Goal: Information Seeking & Learning: Learn about a topic

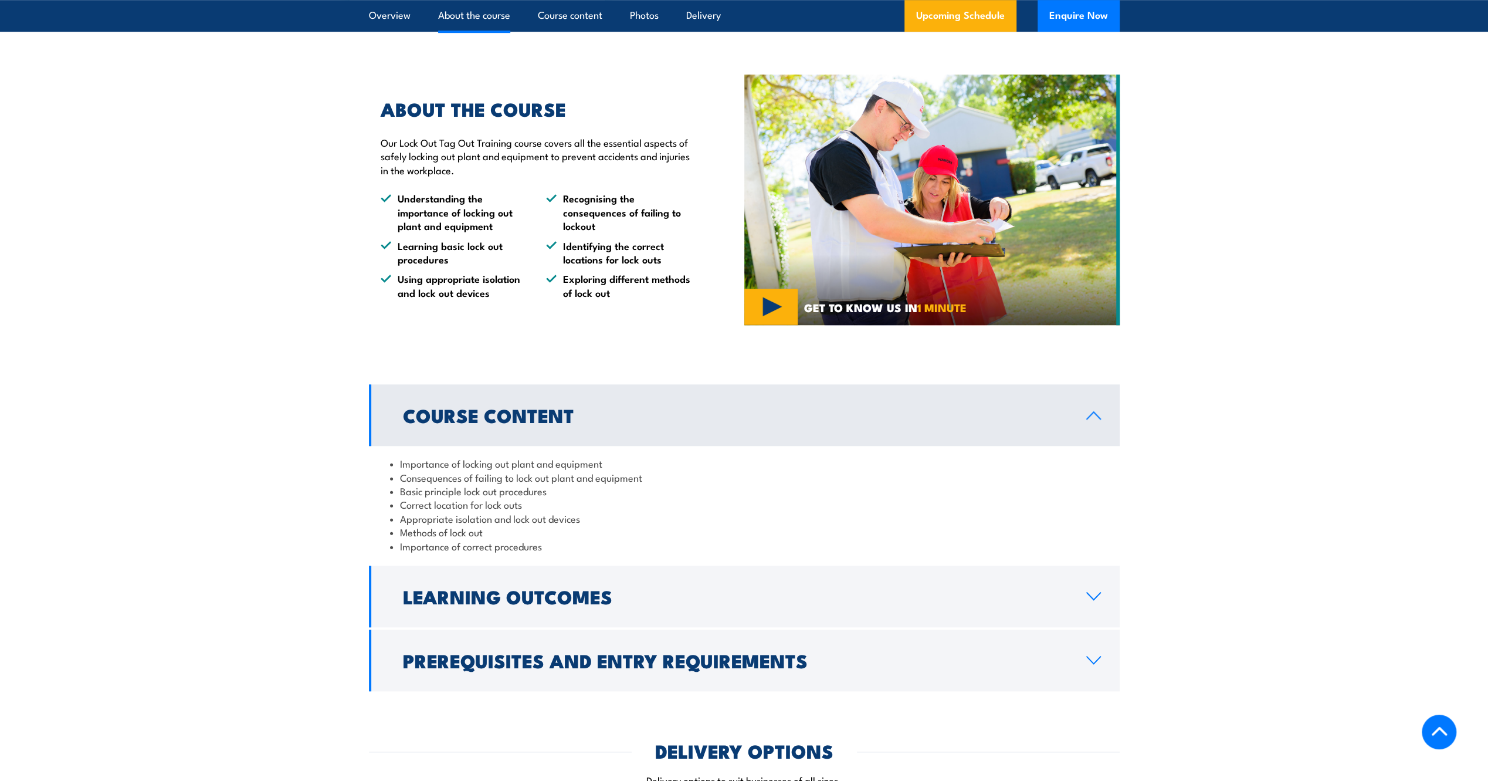
scroll to position [939, 0]
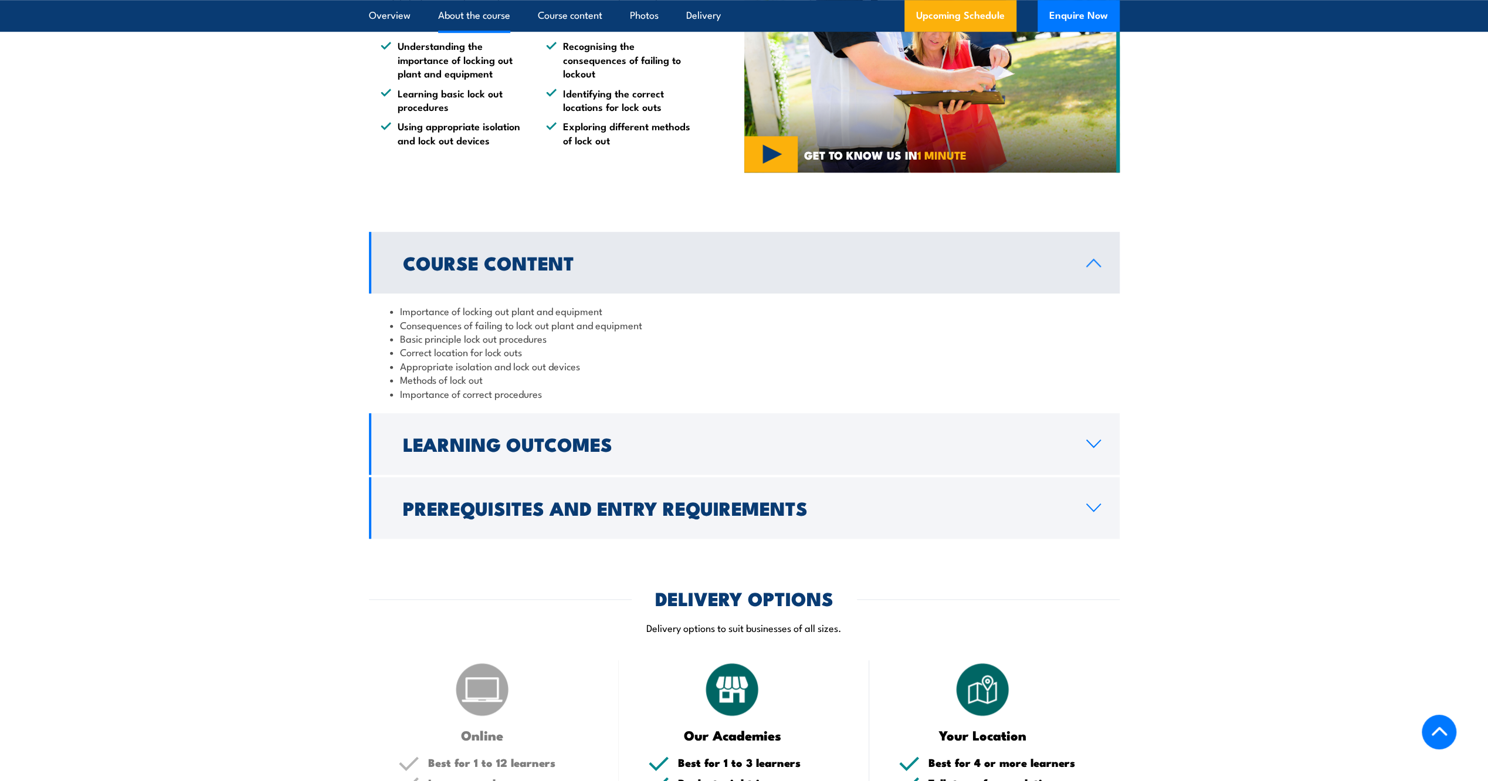
click at [710, 509] on h2 "Prerequisites and Entry Requirements" at bounding box center [735, 507] width 665 height 16
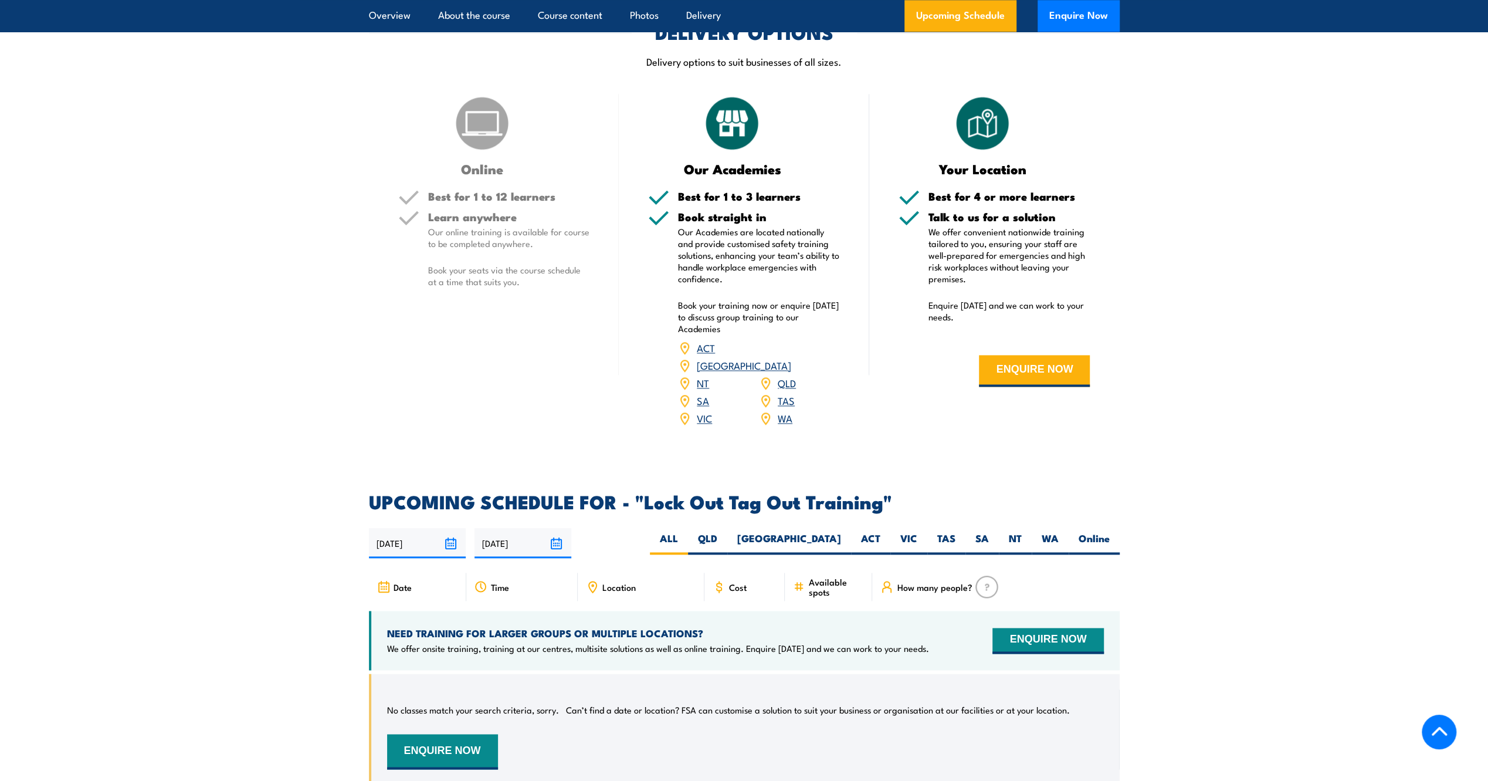
scroll to position [1525, 0]
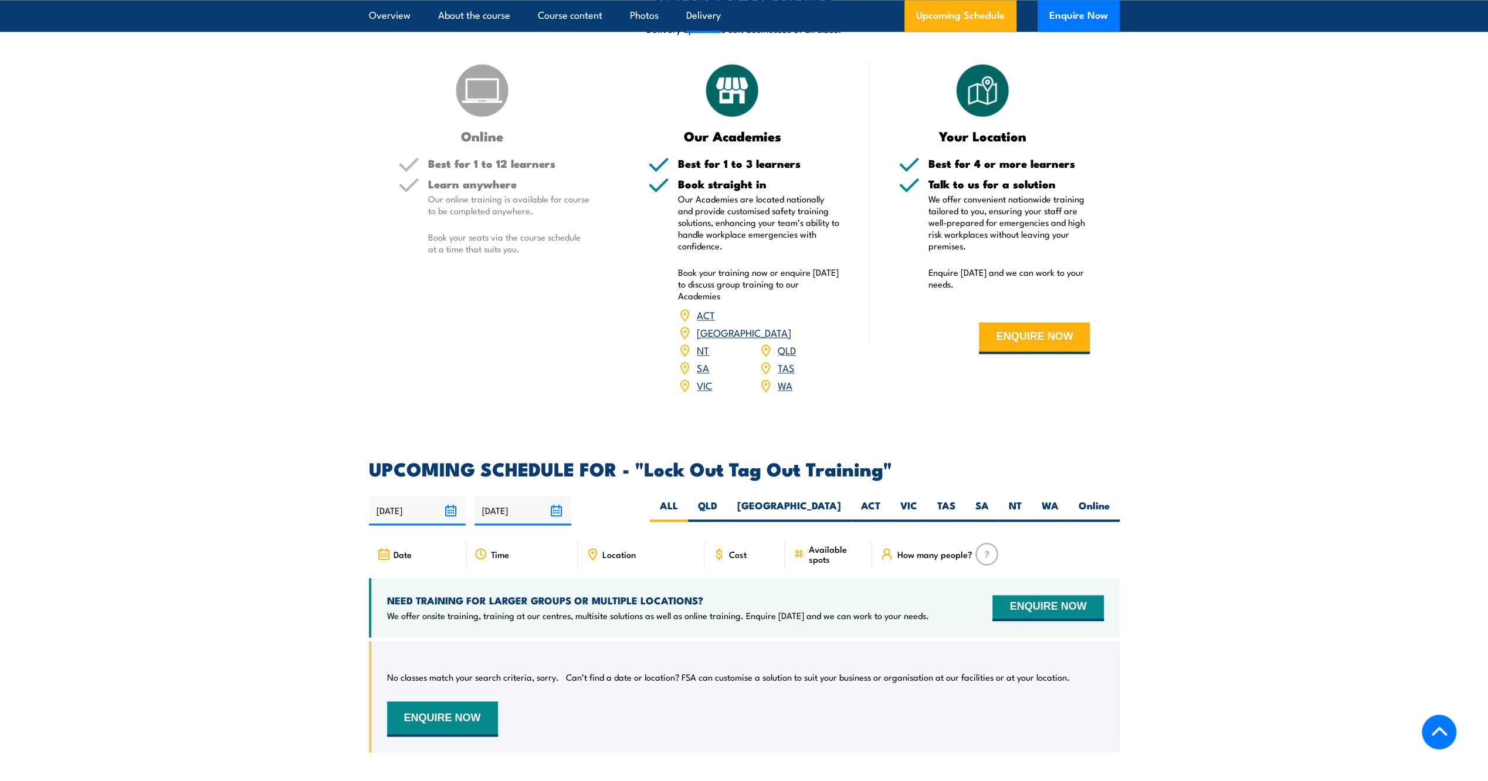
click at [540, 460] on h2 "UPCOMING SCHEDULE FOR - "Lock Out Tag Out Training"" at bounding box center [744, 468] width 751 height 16
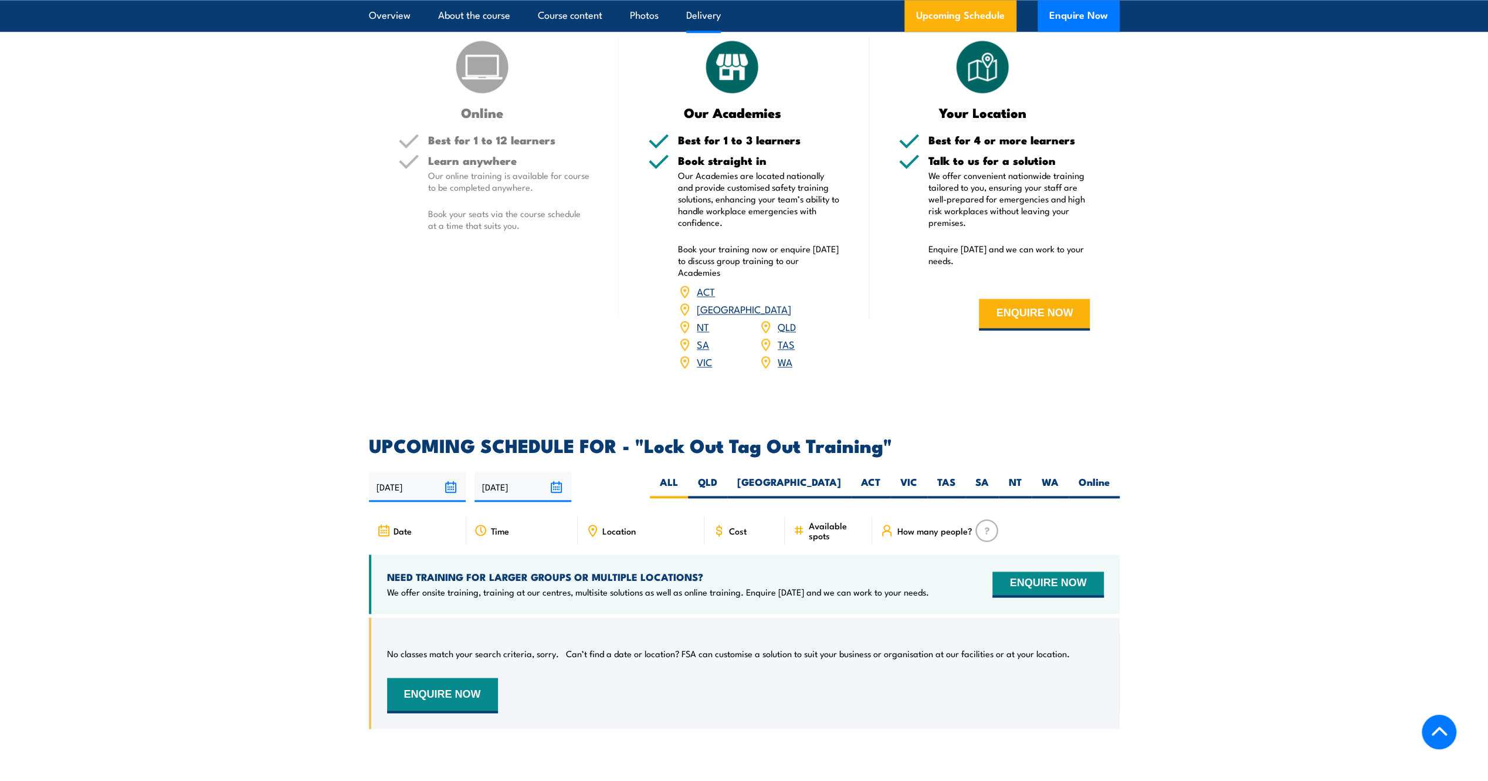
scroll to position [1584, 0]
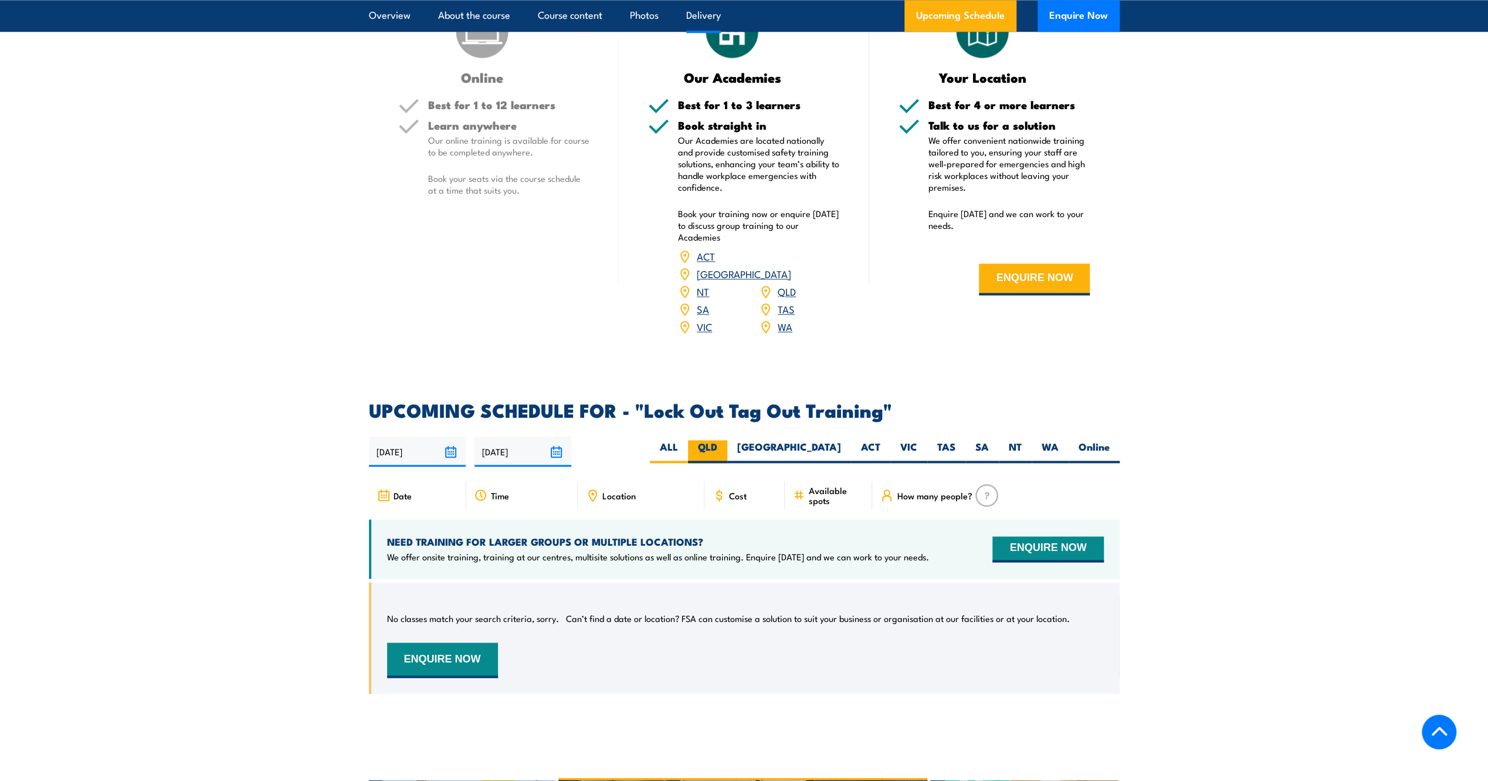
click at [728, 440] on label "QLD" at bounding box center [707, 451] width 39 height 23
click at [725, 440] on input "QLD" at bounding box center [722, 444] width 8 height 8
radio input "true"
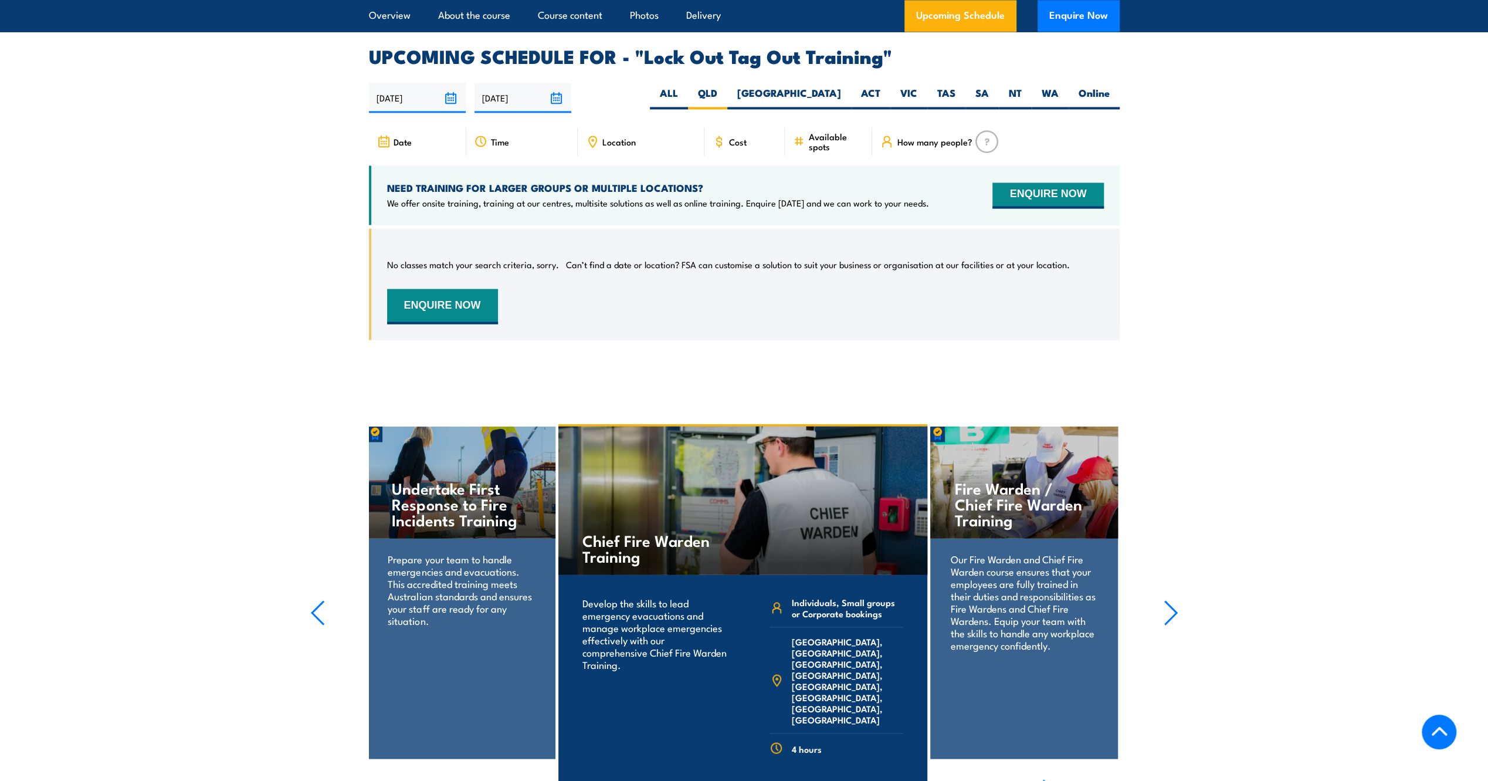
scroll to position [1805, 0]
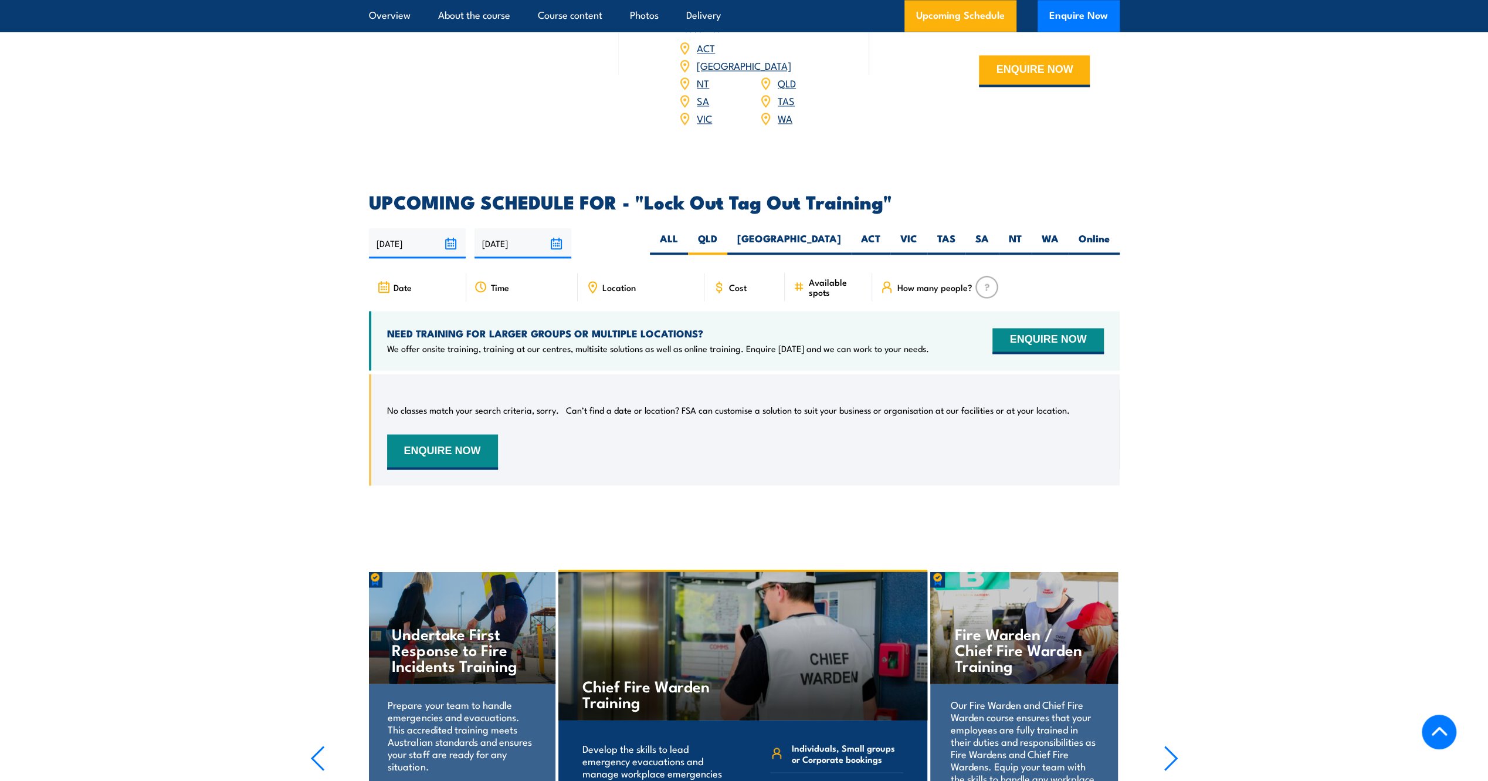
click at [647, 343] on p "We offer onsite training, training at our centres, multisite solutions as well …" at bounding box center [658, 349] width 542 height 12
click at [485, 343] on p "We offer onsite training, training at our centres, multisite solutions as well …" at bounding box center [658, 349] width 542 height 12
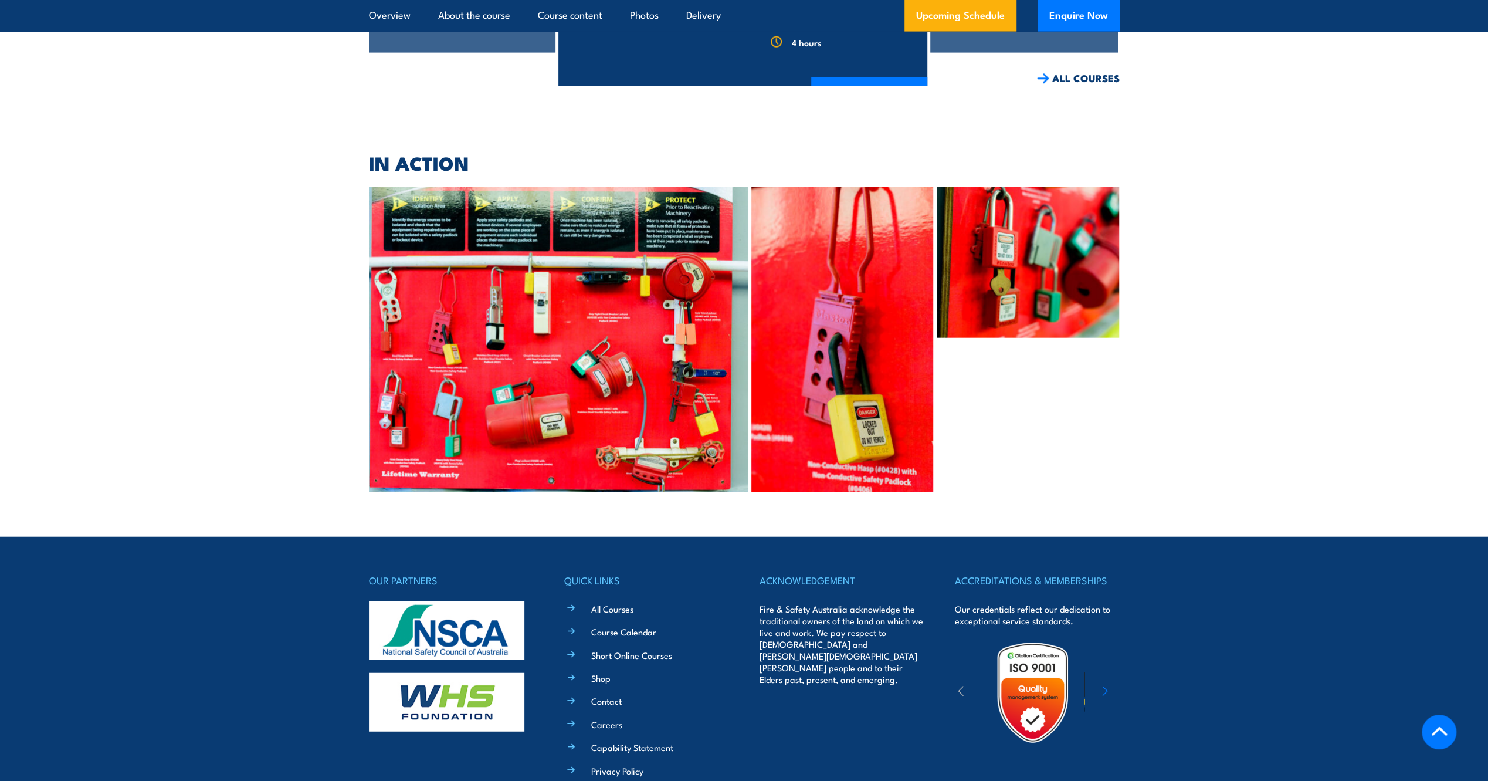
scroll to position [2743, 0]
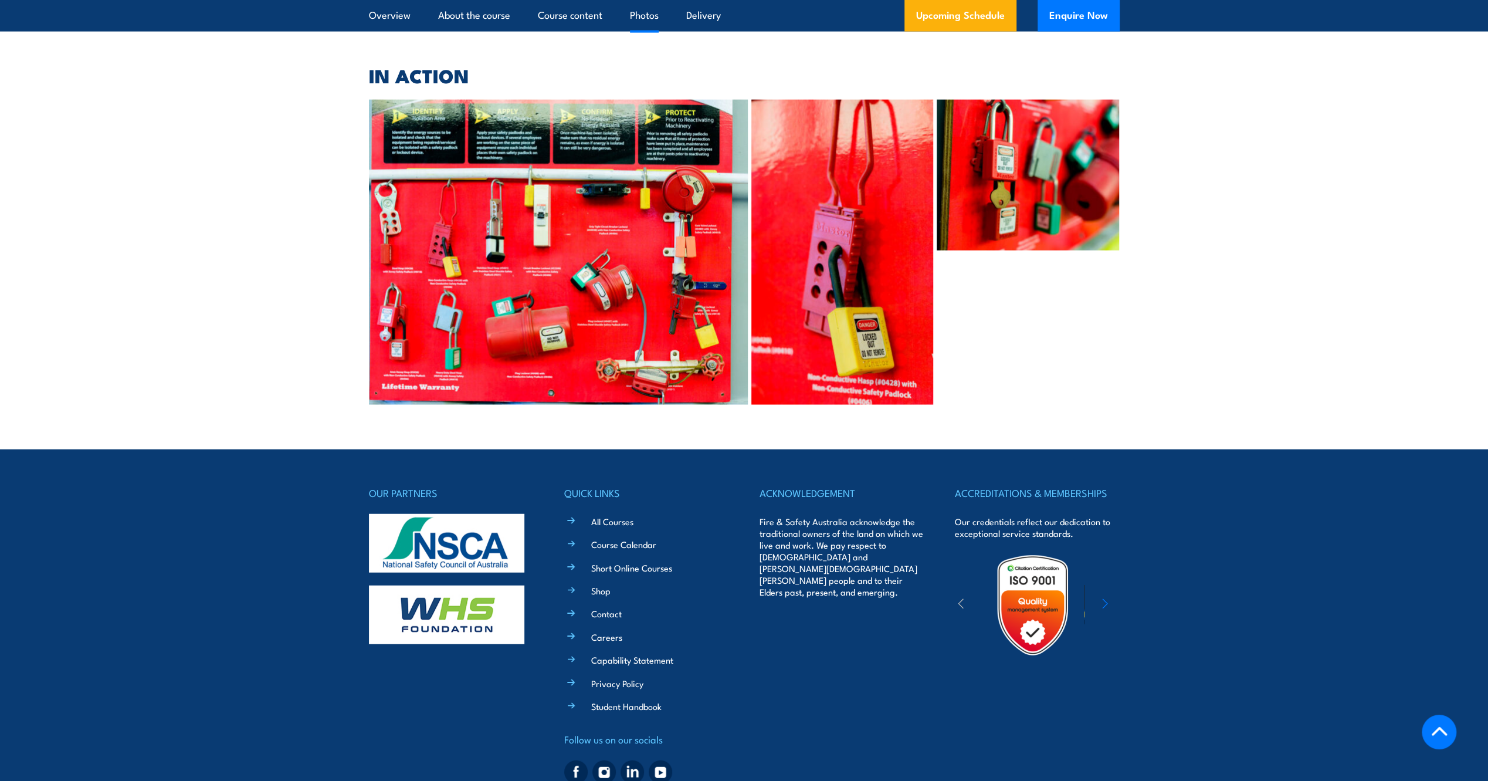
click at [325, 337] on section "IN ACTION ‹ ›" at bounding box center [744, 236] width 1488 height 338
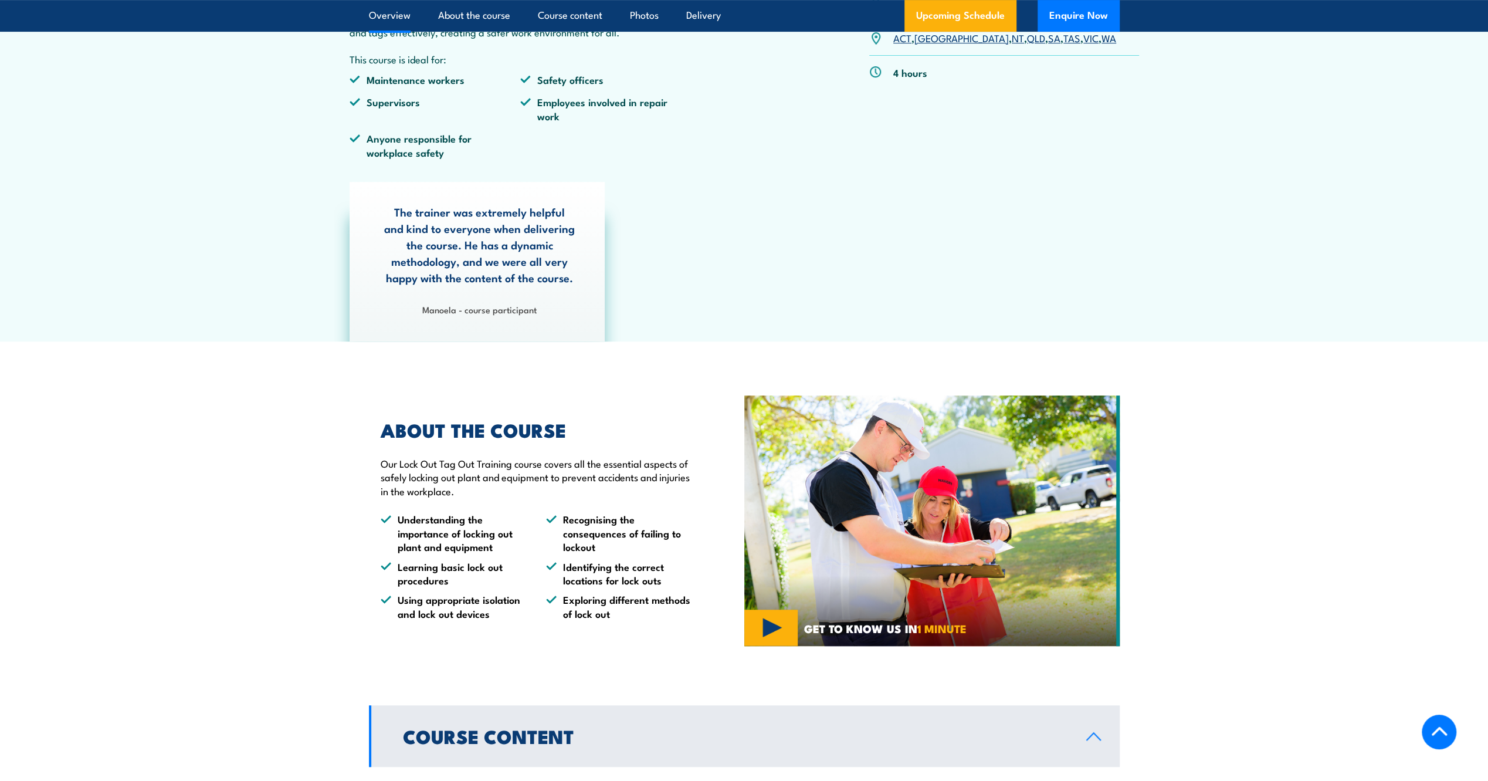
scroll to position [455, 0]
